Goal: Ask a question

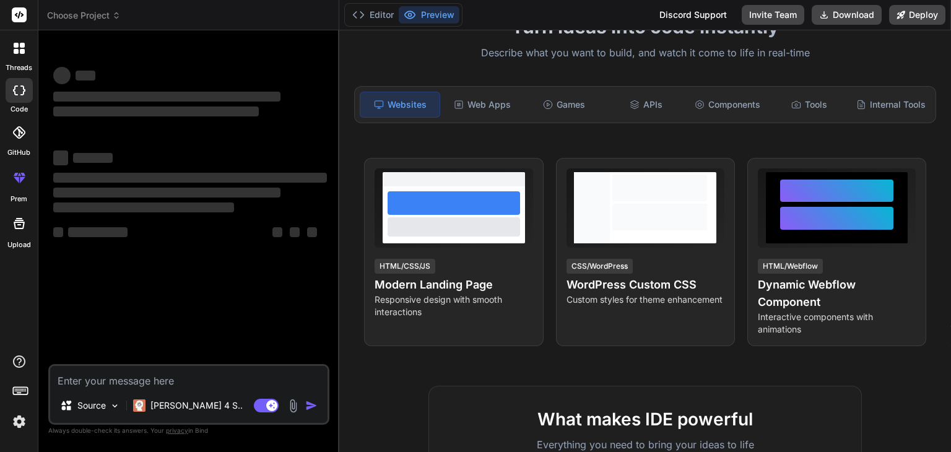
scroll to position [124, 0]
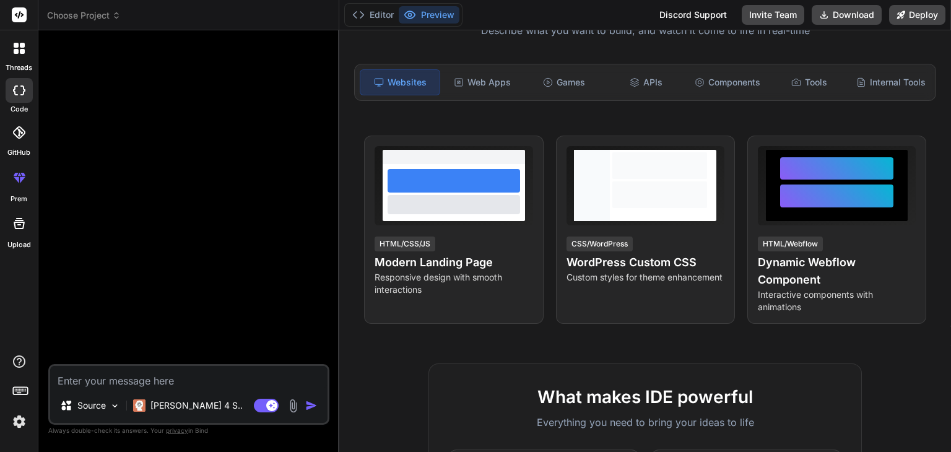
click at [126, 378] on textarea at bounding box center [188, 377] width 277 height 22
type textarea "x"
click at [207, 380] on textarea at bounding box center [188, 377] width 277 height 22
paste textarea "act as expert in angular 20 development and generate necessary components/servi…"
type textarea "act as expert in angular 20 development and generate necessary components/servi…"
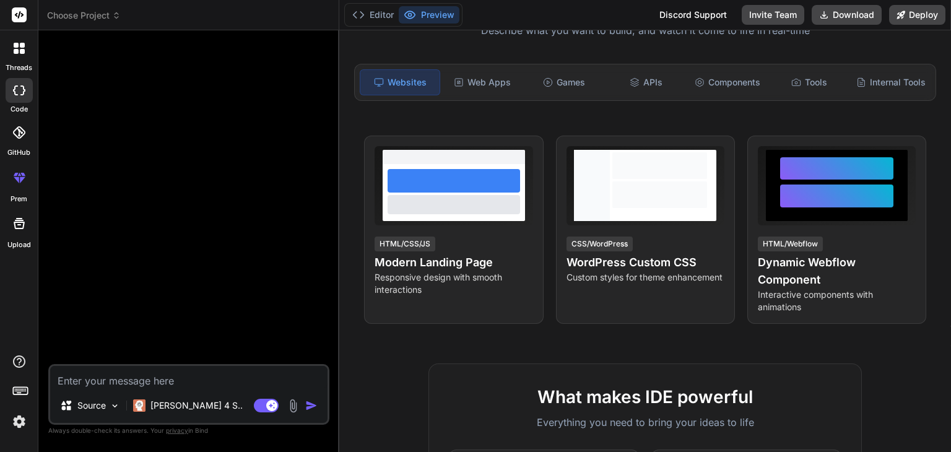
type textarea "x"
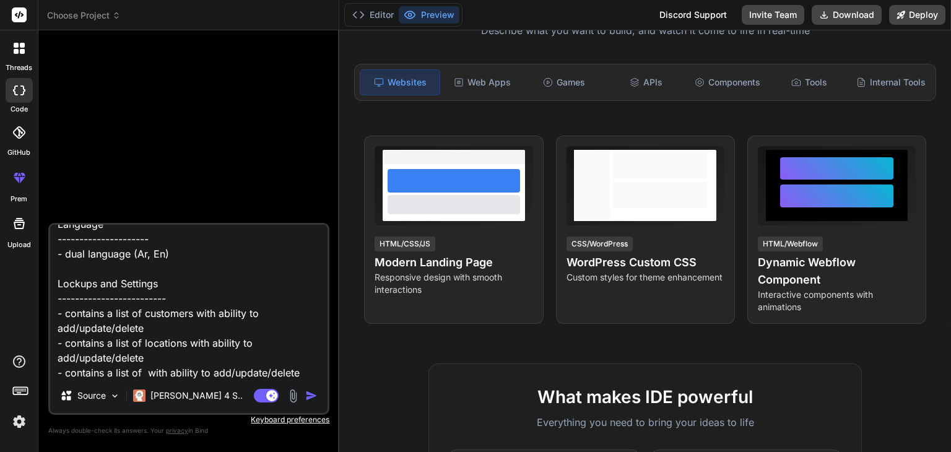
scroll to position [9, 0]
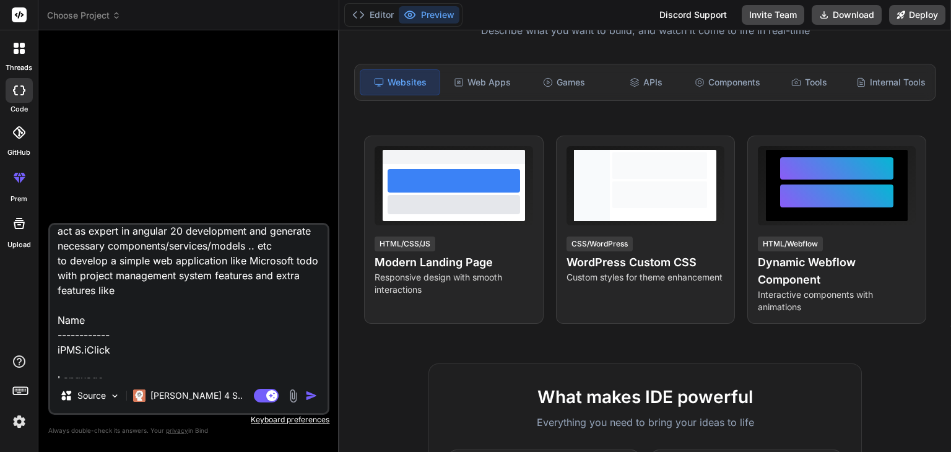
type textarea "act as expert in angular 20 development and generate necessary components/servi…"
type textarea "x"
type textarea "act as expert in angular 20 development and generate necessary components/servi…"
type textarea "x"
type textarea "act as expert in angular 20 development and generate necessary components/servi…"
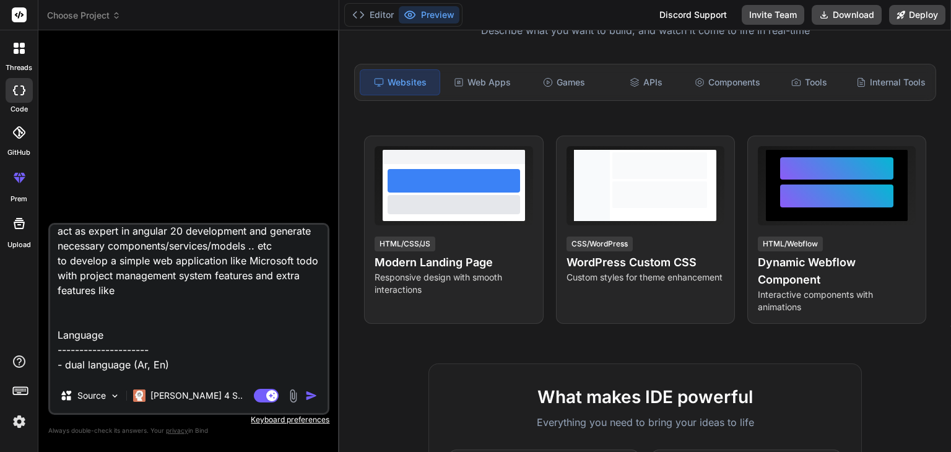
type textarea "x"
type textarea "act as expert in angular 20 development and generate necessary components/servi…"
type textarea "x"
type textarea "act as expert in angular 20 development and generate necessary components/servi…"
type textarea "x"
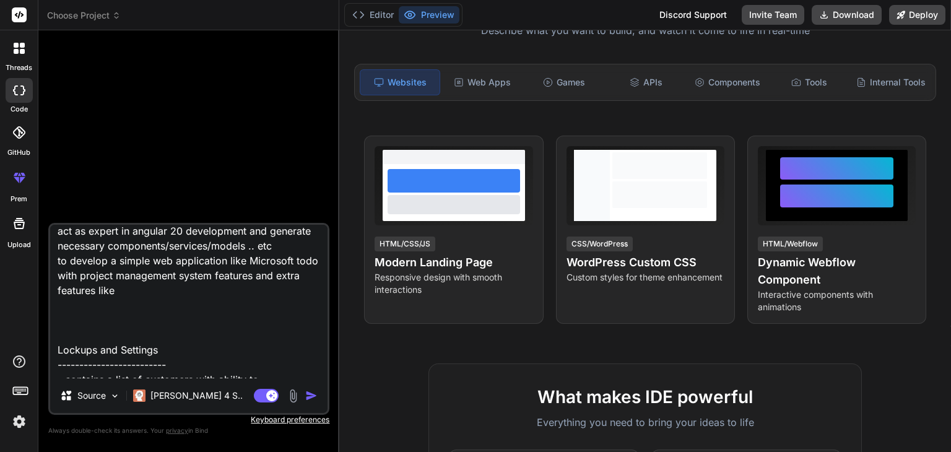
type textarea "act as expert in angular 20 development and generate necessary components/servi…"
type textarea "x"
type textarea "act as expert in angular 20 development and generate necessary components/servi…"
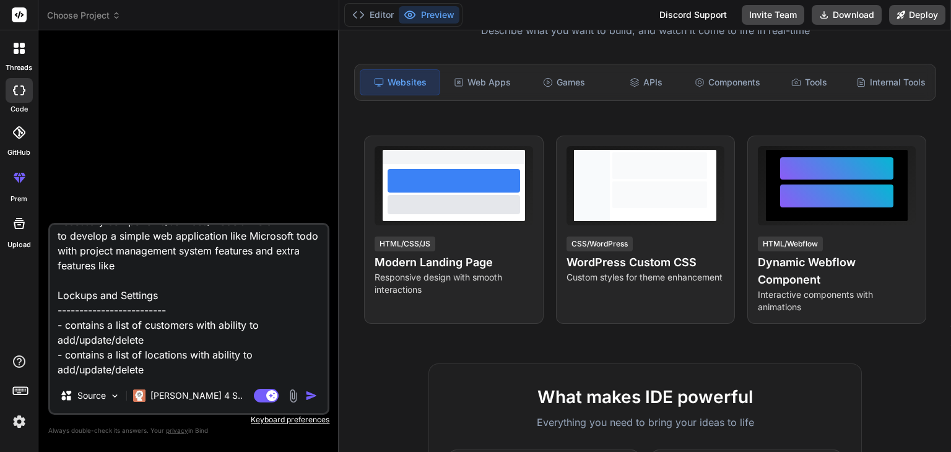
scroll to position [47, 0]
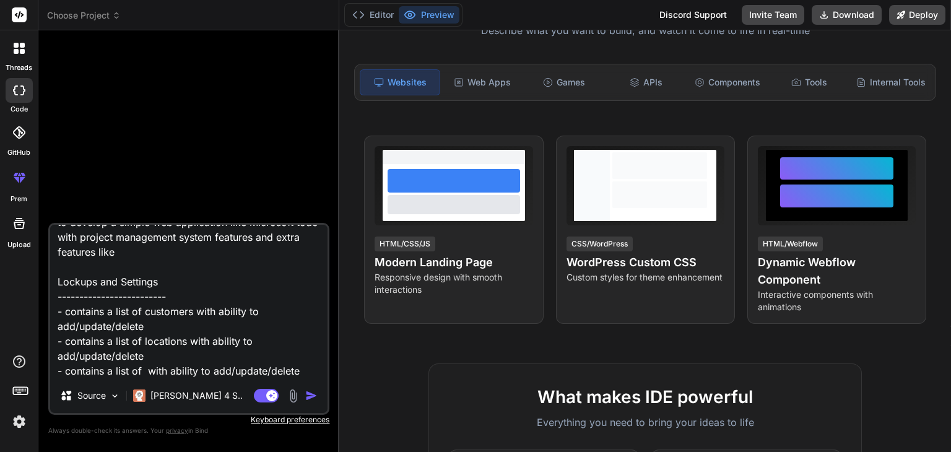
click at [266, 311] on textarea "act as expert in angular 20 development and generate necessary components/servi…" at bounding box center [188, 302] width 277 height 154
type textarea "x"
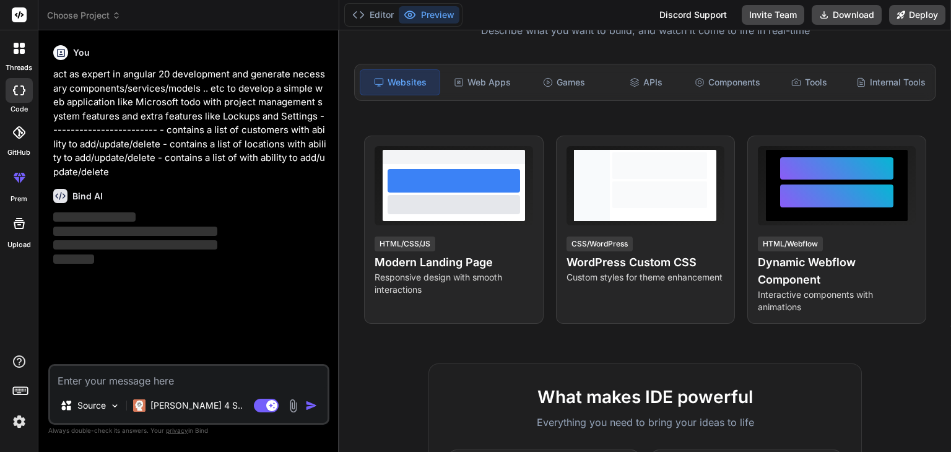
scroll to position [0, 0]
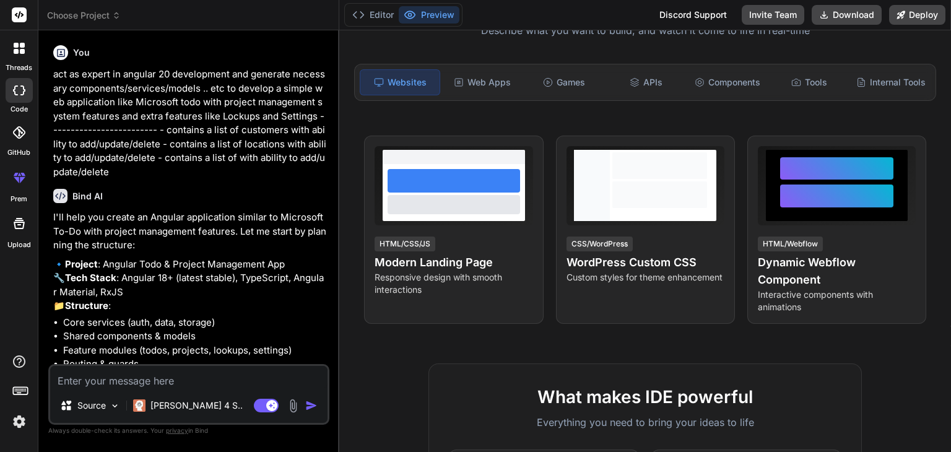
type textarea "x"
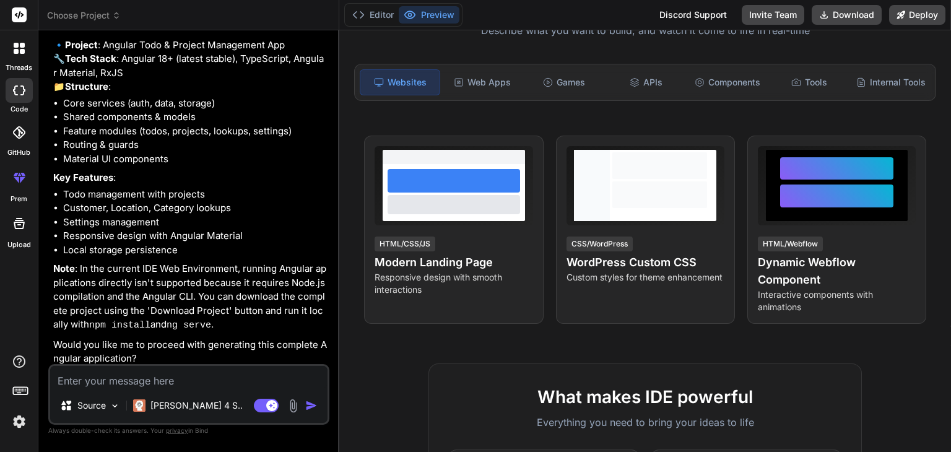
scroll to position [249, 0]
